Goal: Find specific page/section: Find specific page/section

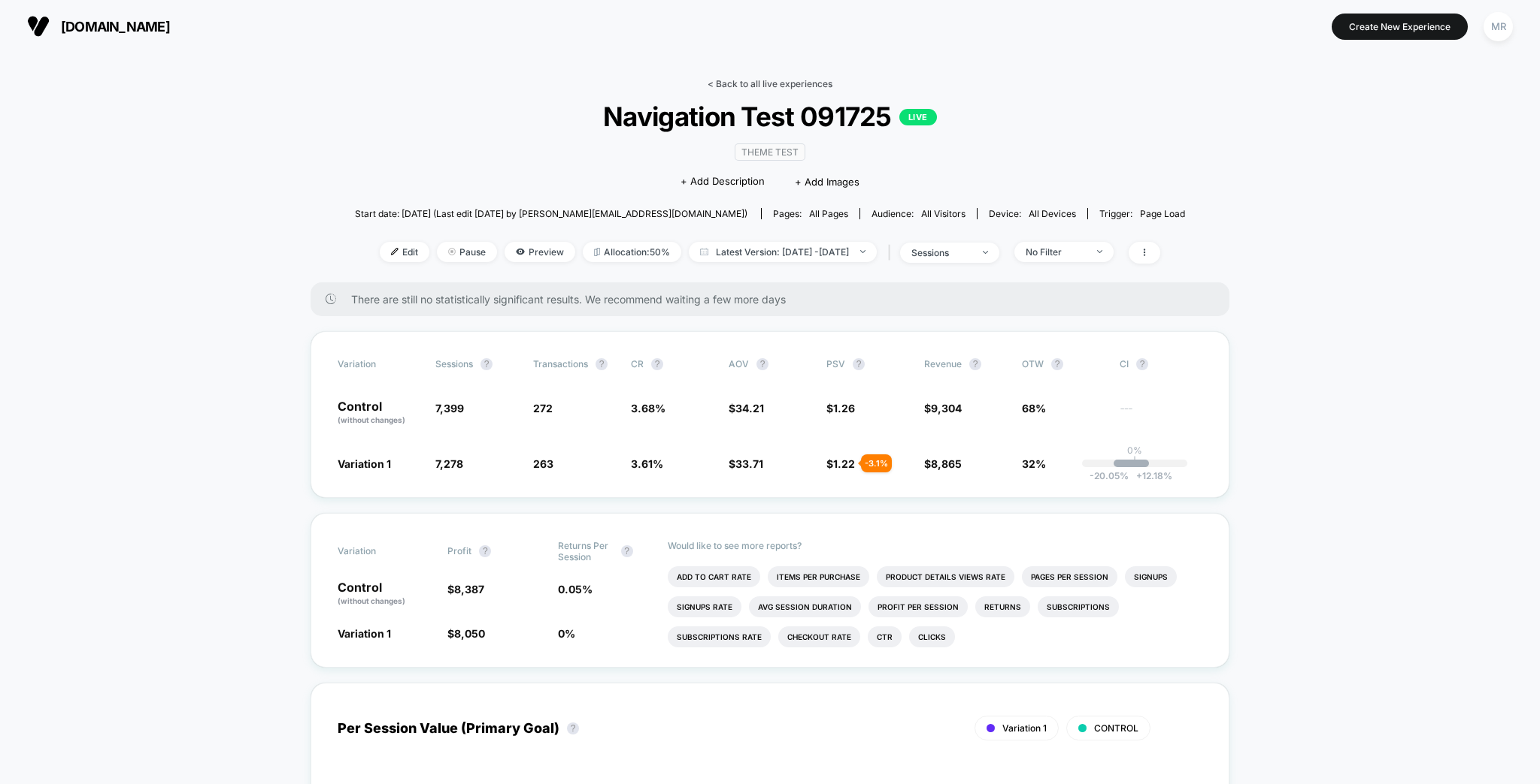
click at [784, 78] on link "< Back to all live experiences" at bounding box center [770, 84] width 125 height 11
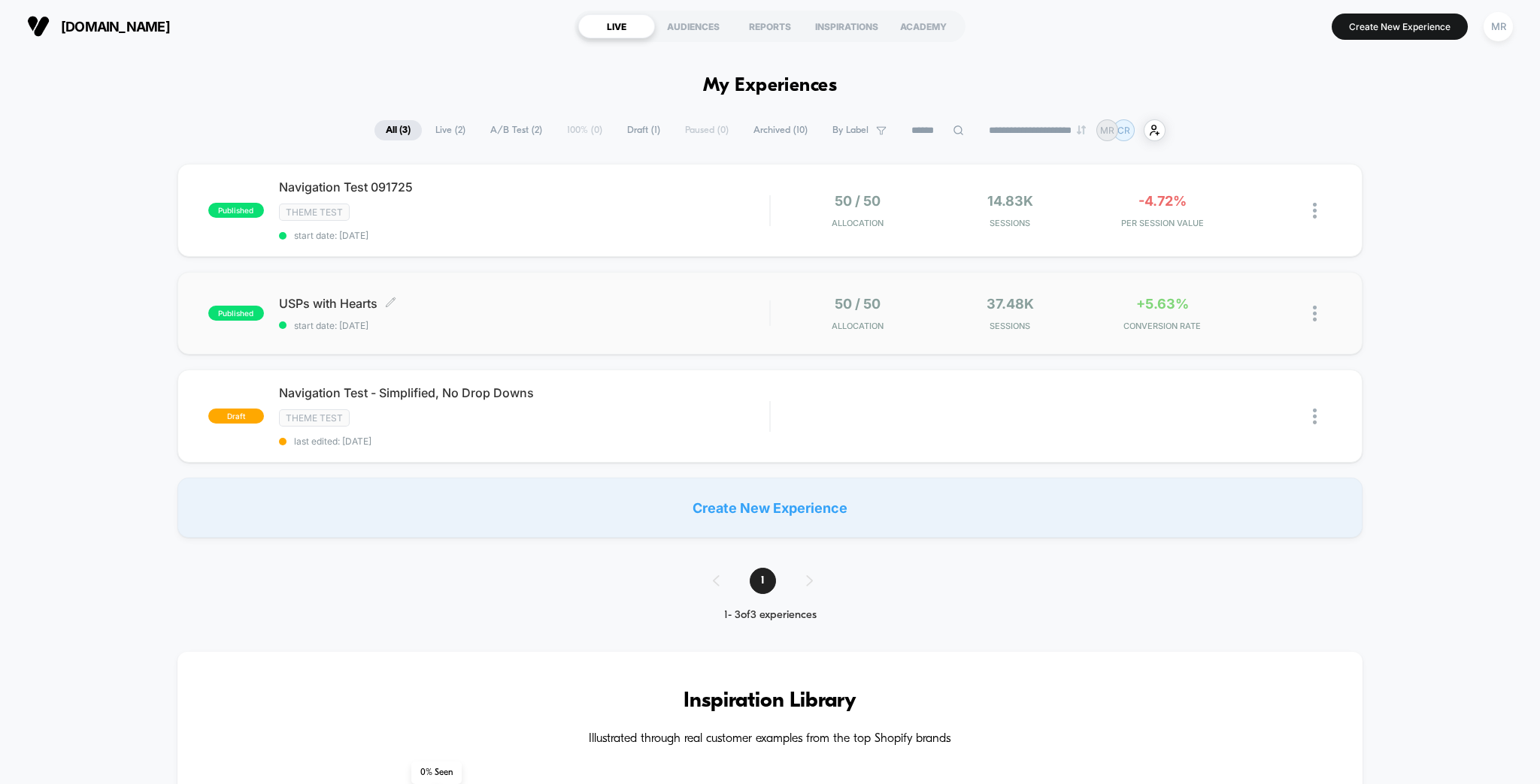
click at [449, 296] on span "USPs with Hearts Click to edit experience details" at bounding box center [525, 303] width 491 height 15
